Goal: Information Seeking & Learning: Learn about a topic

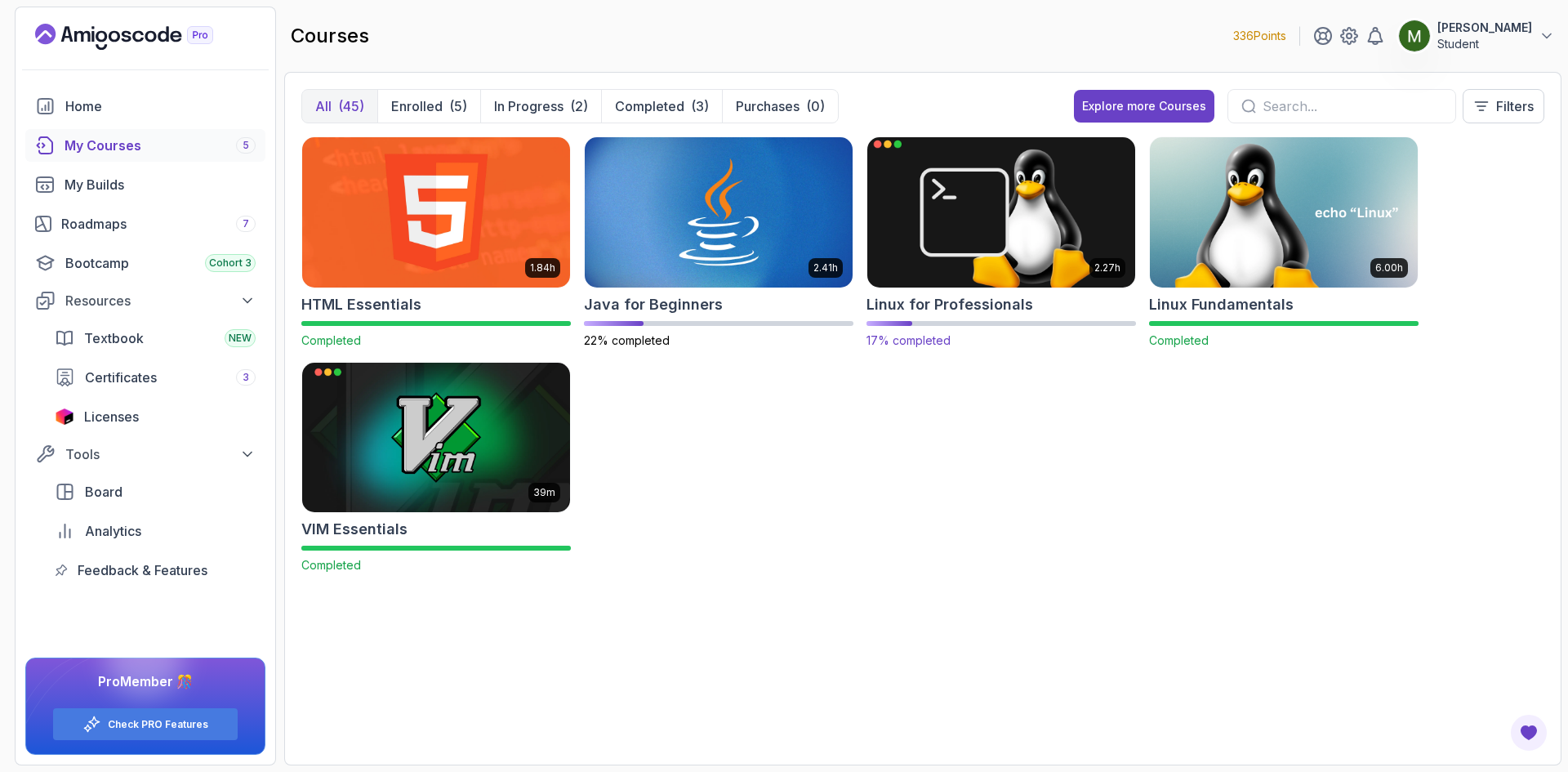
click at [1013, 255] on img at bounding box center [1001, 211] width 281 height 157
click at [955, 238] on img at bounding box center [1001, 211] width 281 height 157
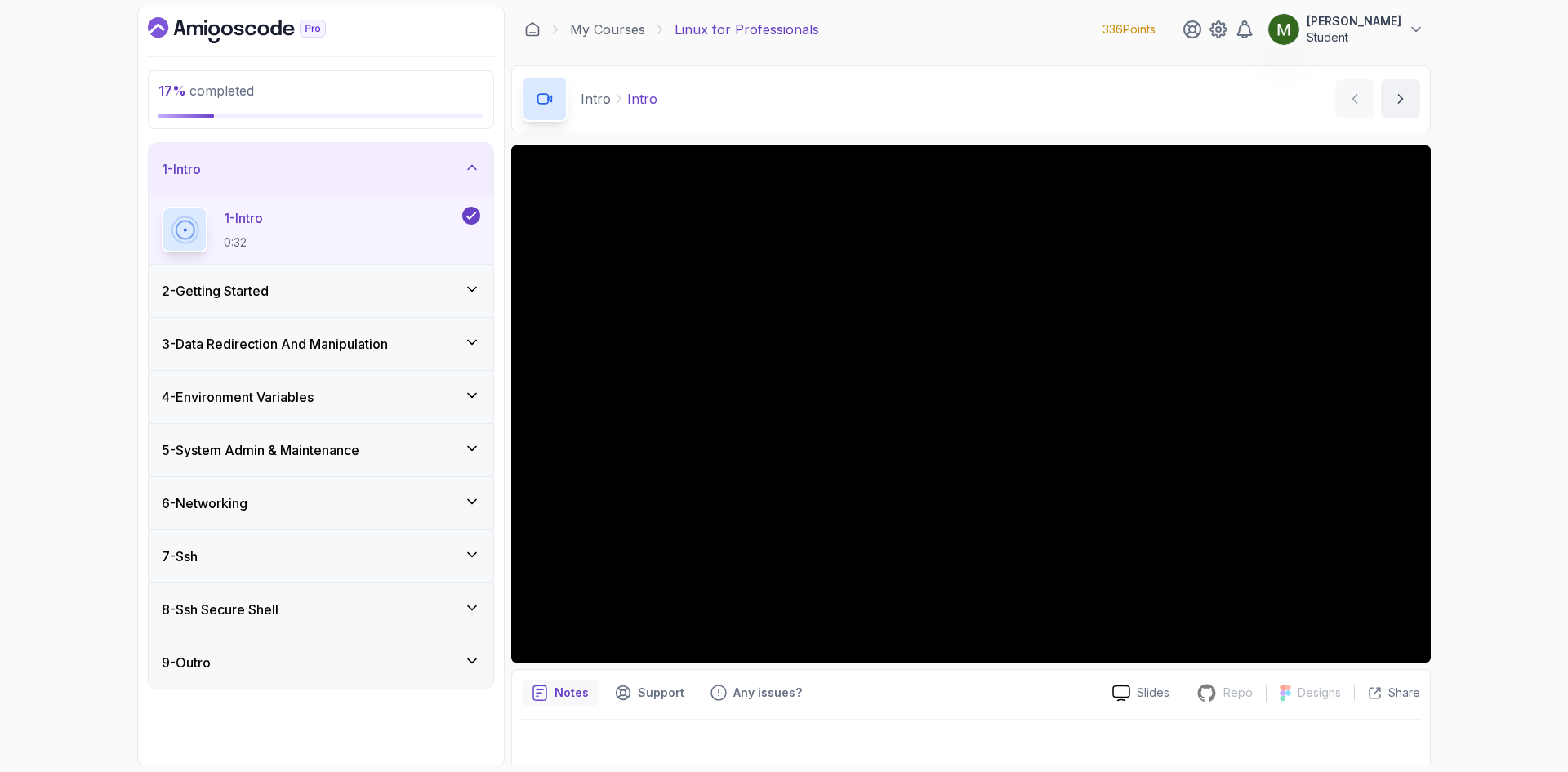
click at [420, 343] on div "3 - Data Redirection And Manipulation" at bounding box center [321, 344] width 318 height 20
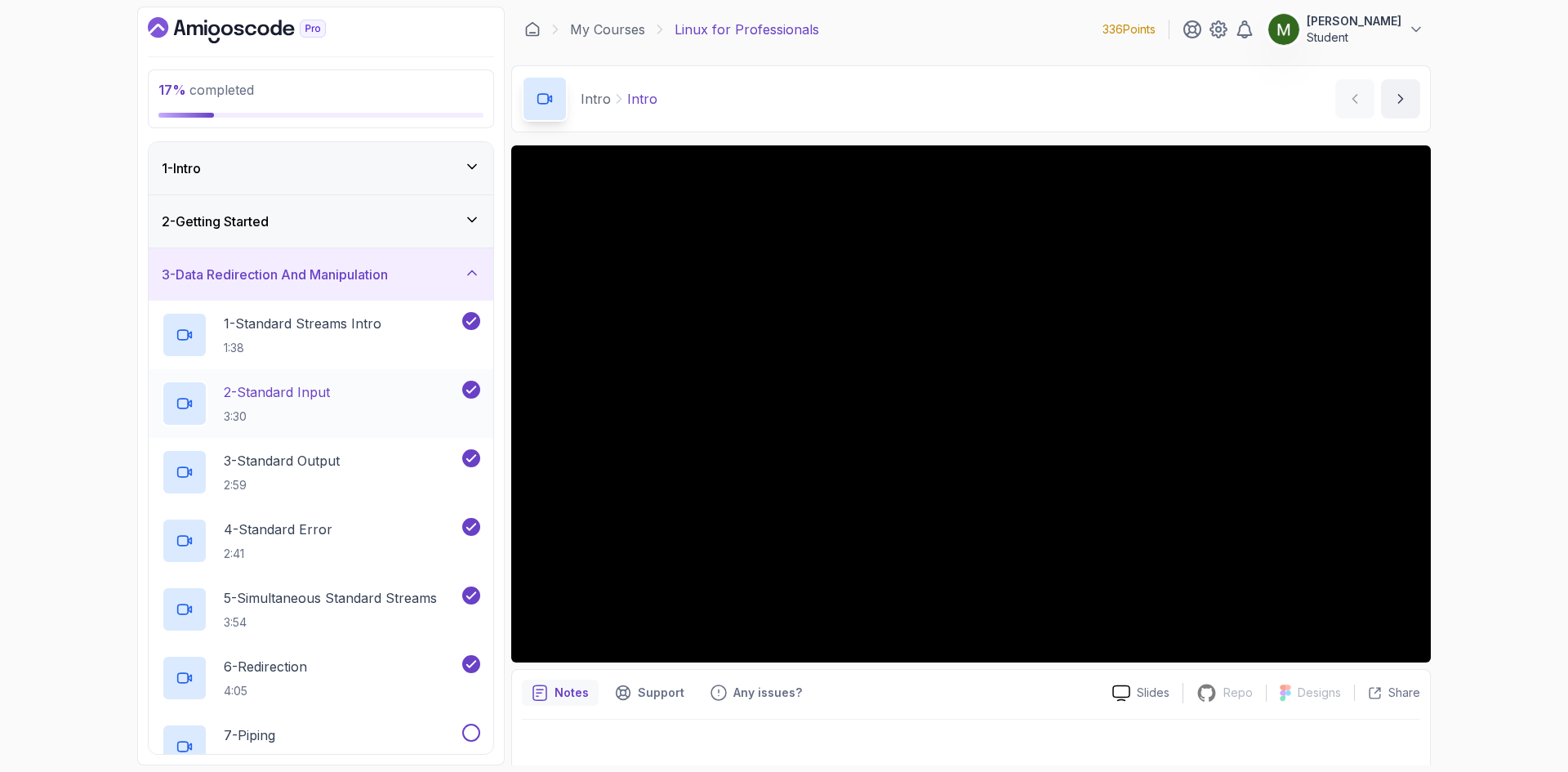
scroll to position [272, 0]
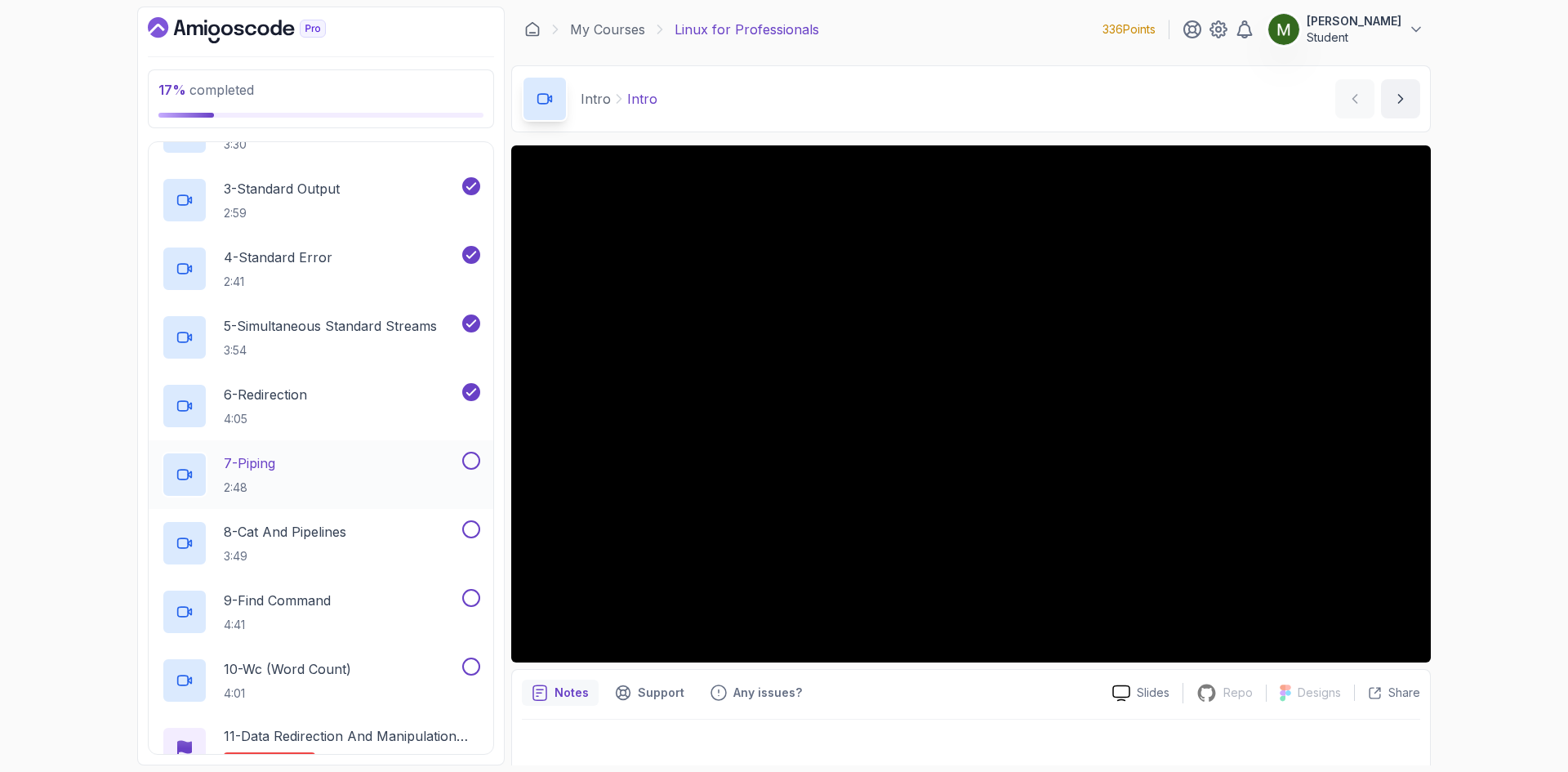
click at [395, 476] on div "7 - Piping 2:48" at bounding box center [310, 474] width 297 height 46
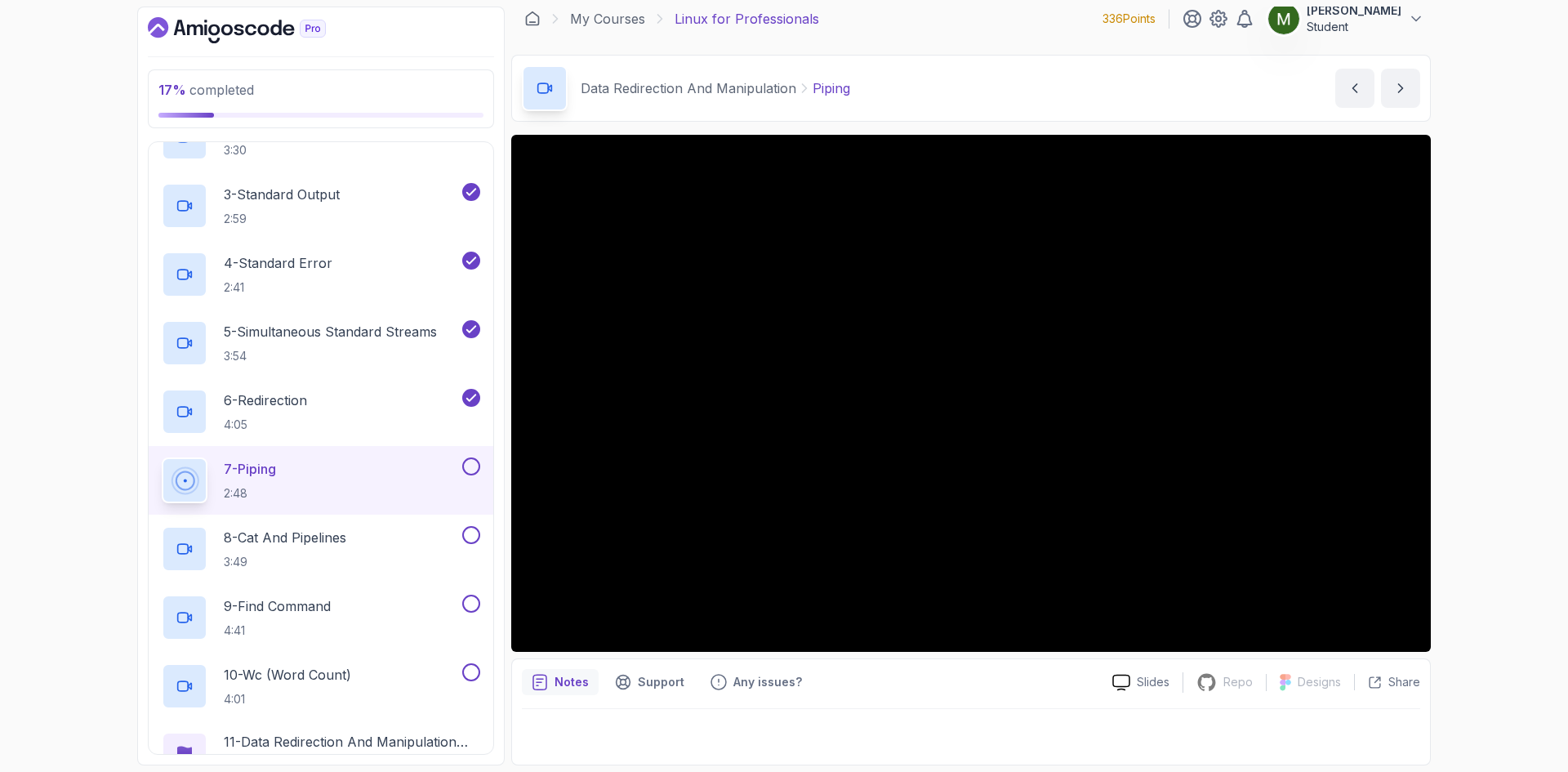
scroll to position [272, 0]
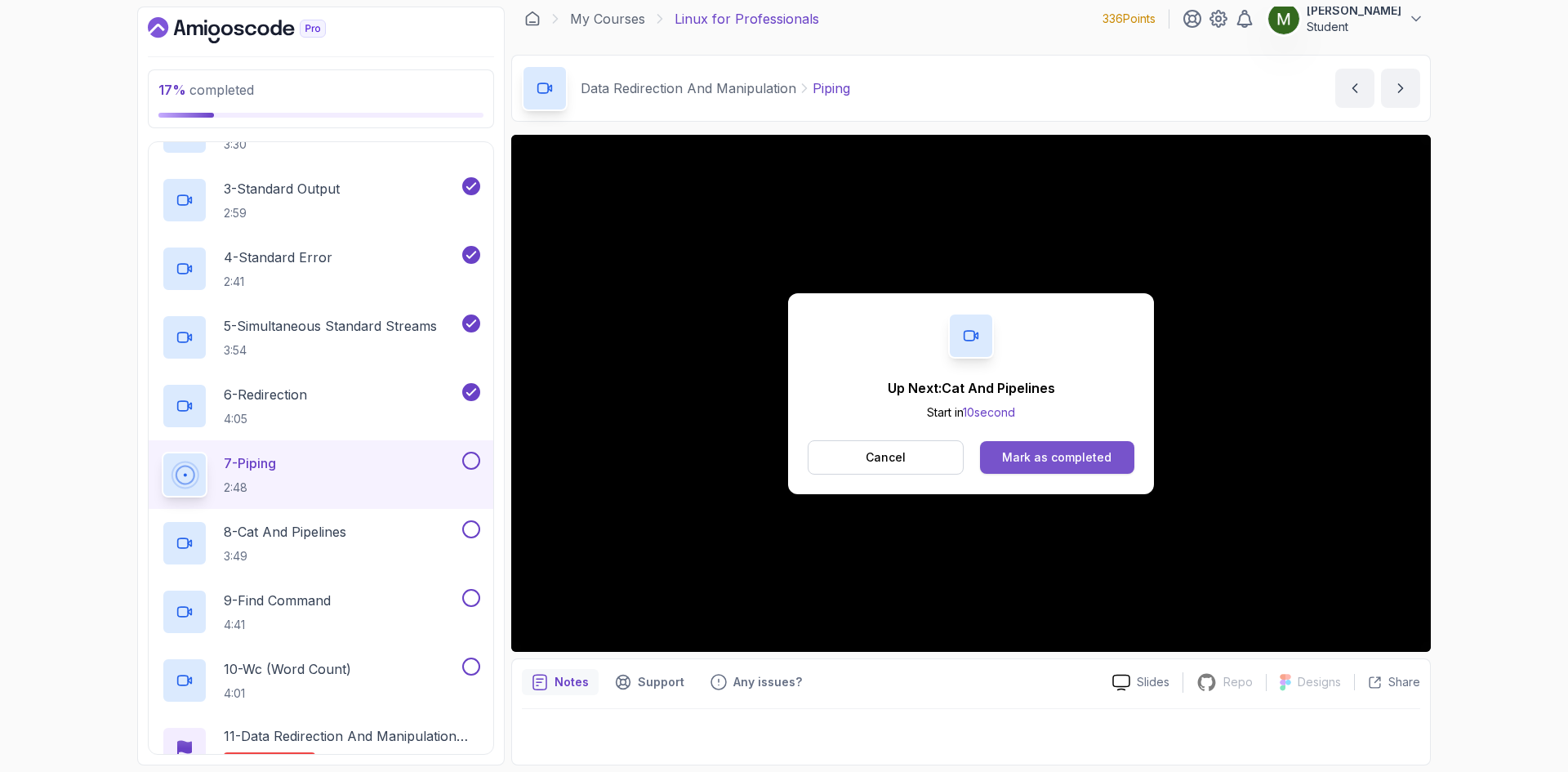
click at [1086, 459] on div "Mark as completed" at bounding box center [1057, 457] width 110 height 16
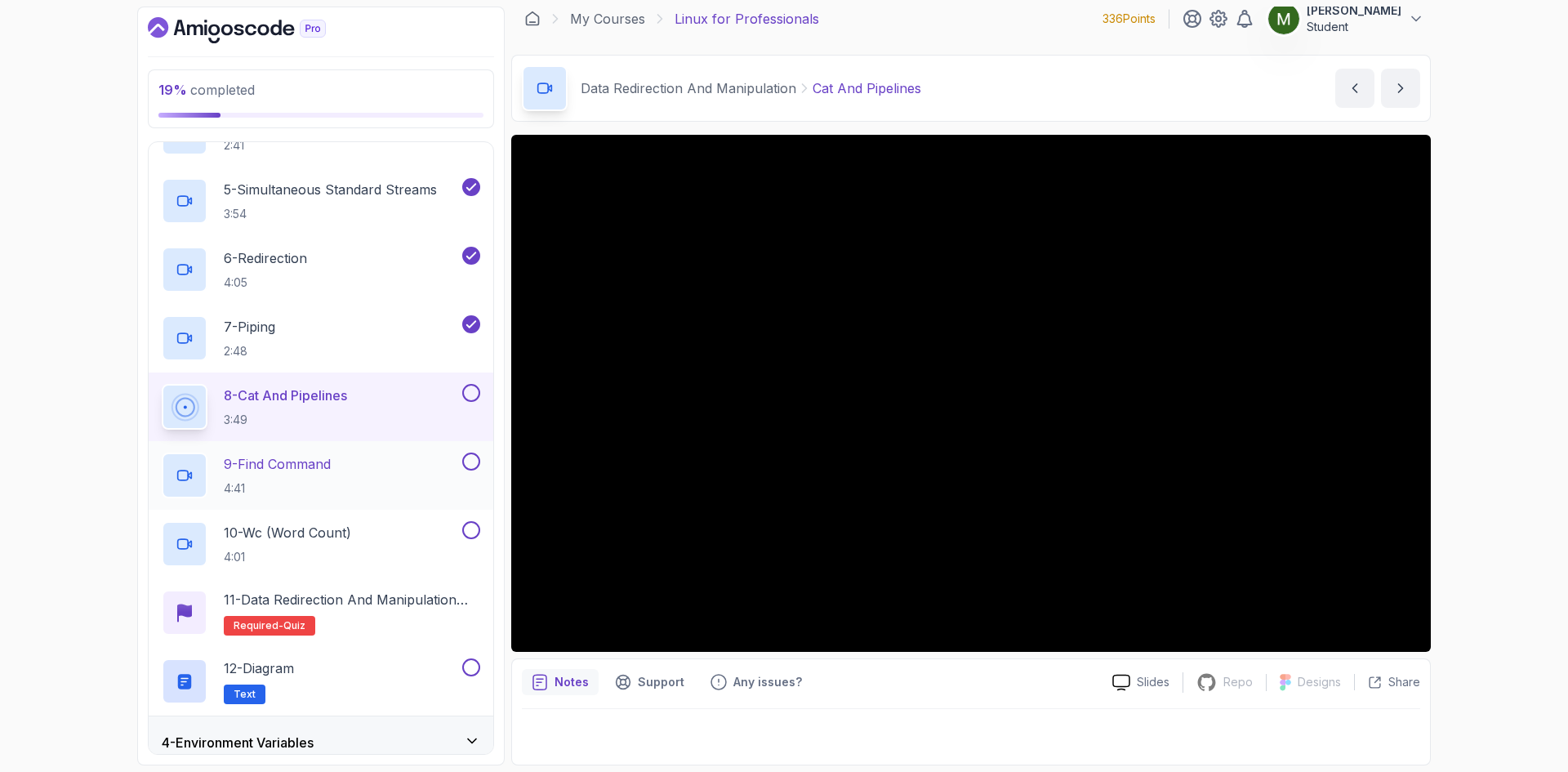
scroll to position [544, 0]
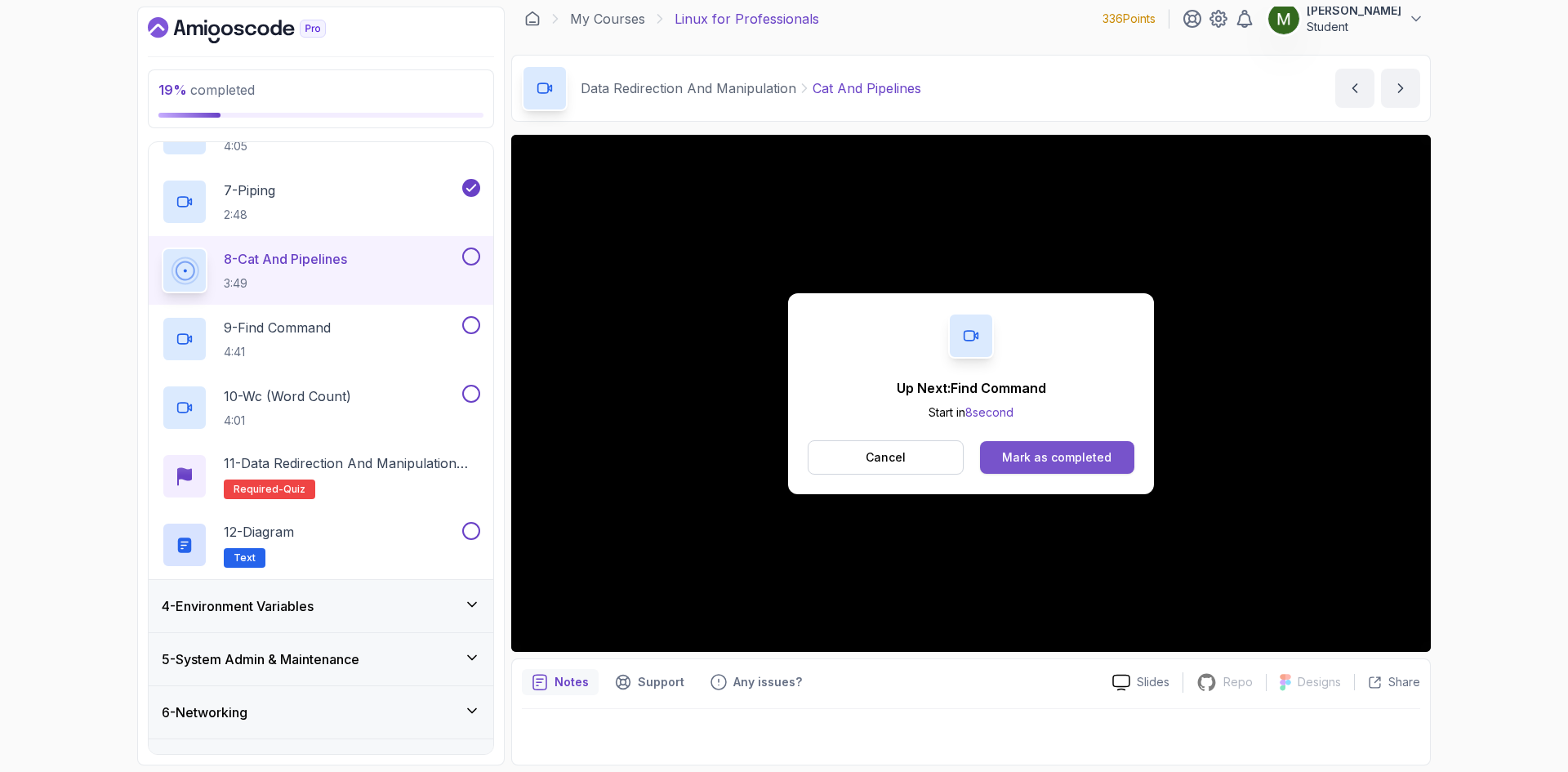
click at [1073, 455] on div "Mark as completed" at bounding box center [1057, 457] width 110 height 16
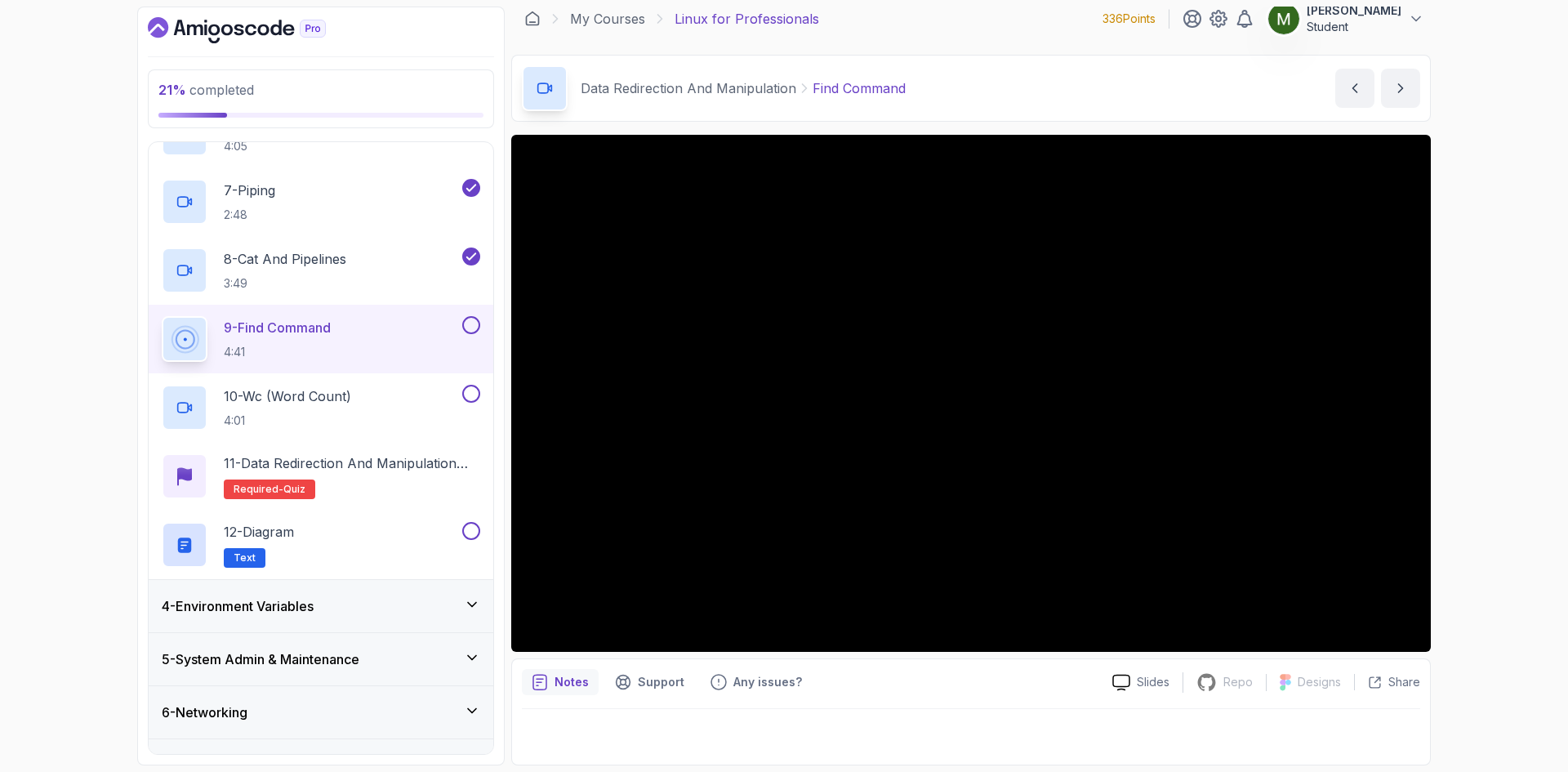
click at [1120, 77] on div "Data Redirection And Manipulation Find Command Find Command by [PERSON_NAME]" at bounding box center [971, 88] width 919 height 67
click at [1014, 65] on div "Data Redirection And Manipulation Find Command Find Command by [PERSON_NAME]" at bounding box center [971, 88] width 919 height 67
